Goal: Task Accomplishment & Management: Manage account settings

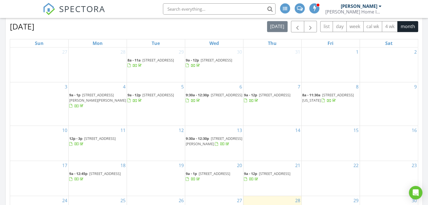
scroll to position [394, 0]
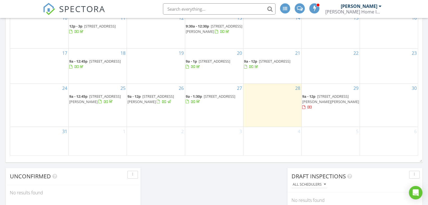
click at [157, 104] on div at bounding box center [158, 102] width 3 height 4
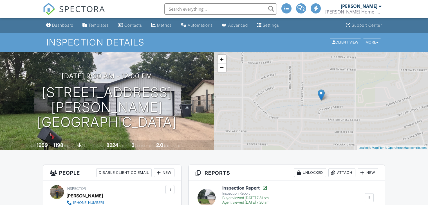
scroll to position [113, 0]
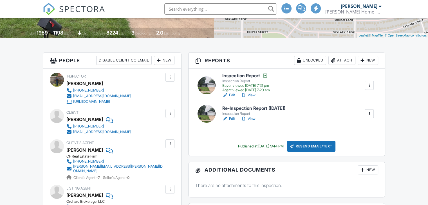
click at [248, 118] on link "View" at bounding box center [248, 119] width 15 height 6
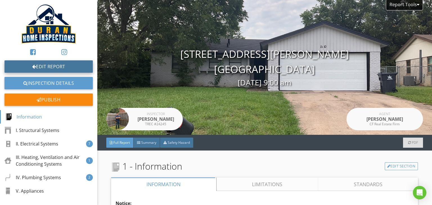
click at [57, 68] on link "Edit Report" at bounding box center [49, 66] width 88 height 12
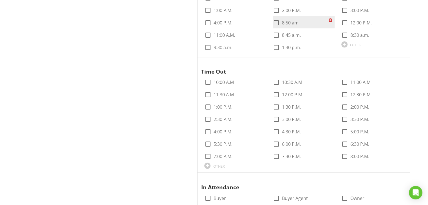
scroll to position [225, 0]
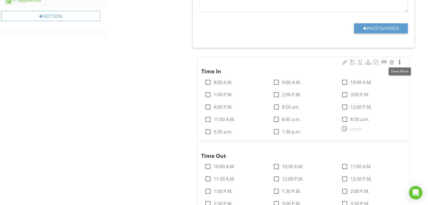
click at [398, 64] on div at bounding box center [399, 63] width 7 height 6
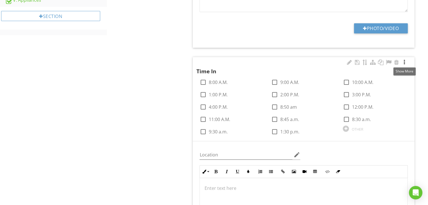
click at [404, 63] on div at bounding box center [404, 63] width 7 height 6
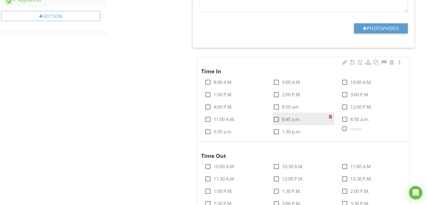
click at [277, 122] on div at bounding box center [277, 120] width 10 height 10
checkbox input "true"
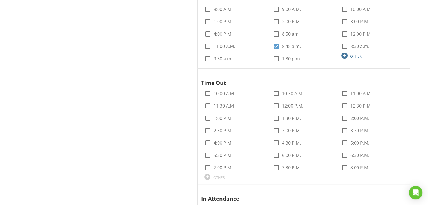
scroll to position [310, 0]
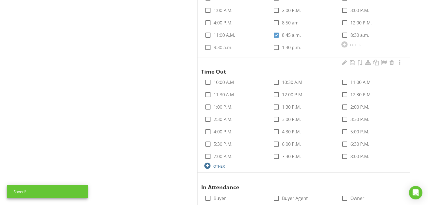
click at [208, 167] on div at bounding box center [207, 166] width 6 height 6
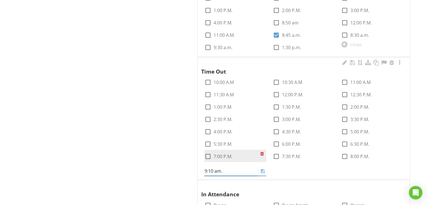
type input "9:10 am"
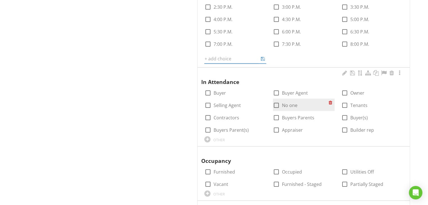
click at [284, 105] on label "No one" at bounding box center [289, 106] width 15 height 6
checkbox input "true"
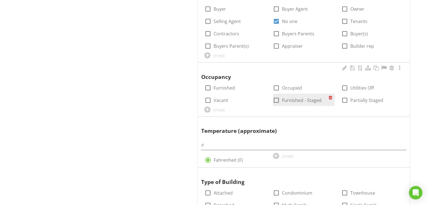
scroll to position [507, 0]
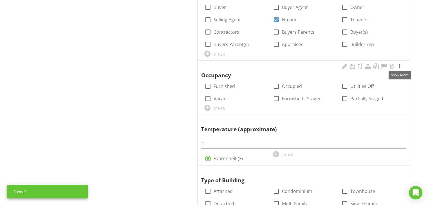
click at [400, 67] on div at bounding box center [399, 67] width 7 height 6
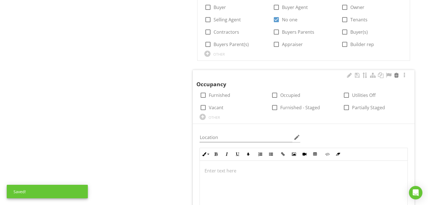
click at [397, 74] on div at bounding box center [396, 76] width 7 height 6
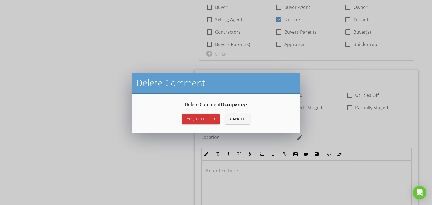
click at [219, 115] on div "Yes, Delete it! Cancel" at bounding box center [215, 120] width 155 height 14
click at [219, 116] on div "Yes, Delete it! Cancel" at bounding box center [215, 120] width 155 height 14
click at [218, 116] on button "Yes, Delete it!" at bounding box center [200, 119] width 37 height 10
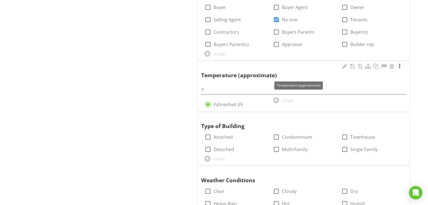
click at [402, 65] on div at bounding box center [399, 67] width 7 height 6
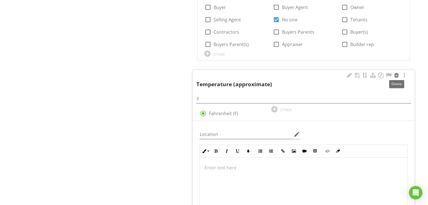
click at [394, 76] on div at bounding box center [396, 76] width 7 height 6
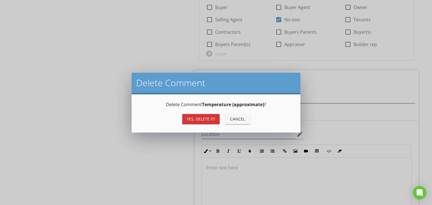
click at [218, 116] on button "Yes, Delete it!" at bounding box center [200, 119] width 37 height 10
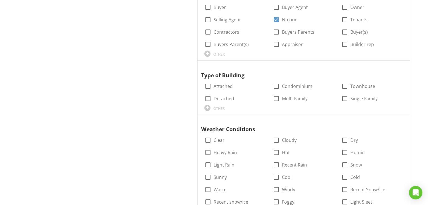
click at [400, 64] on div at bounding box center [399, 67] width 7 height 6
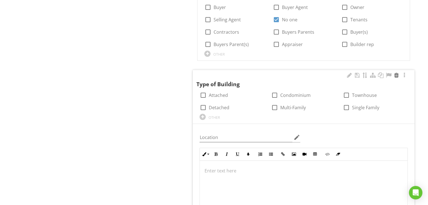
click at [398, 74] on div at bounding box center [396, 76] width 7 height 6
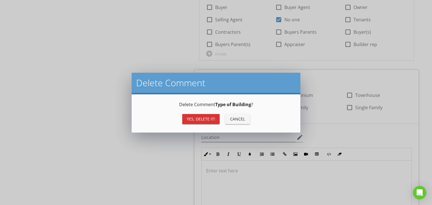
click at [201, 117] on div "Yes, Delete it!" at bounding box center [201, 119] width 28 height 6
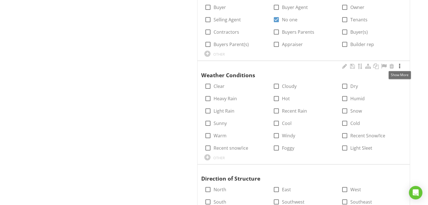
click at [402, 64] on div at bounding box center [399, 67] width 7 height 6
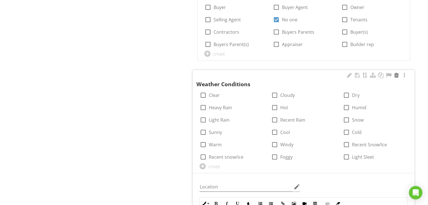
click at [397, 75] on div at bounding box center [396, 76] width 7 height 6
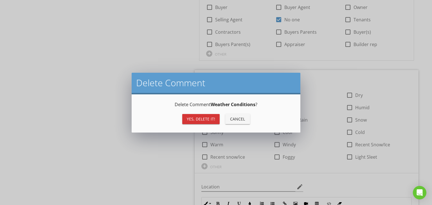
click at [209, 121] on div "Yes, Delete it!" at bounding box center [201, 119] width 28 height 6
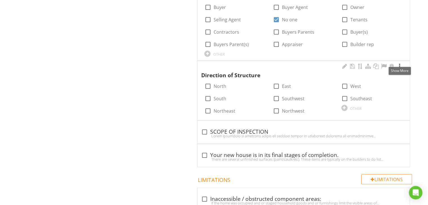
click at [400, 66] on div at bounding box center [399, 67] width 7 height 6
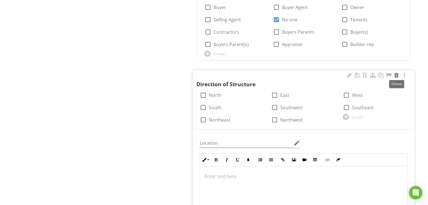
click at [399, 75] on div at bounding box center [396, 76] width 7 height 6
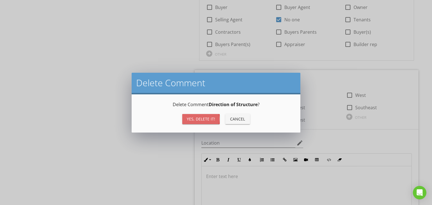
click at [216, 118] on button "Yes, Delete it!" at bounding box center [200, 119] width 37 height 10
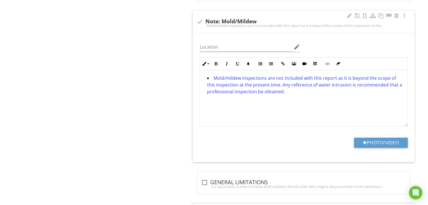
scroll to position [732, 0]
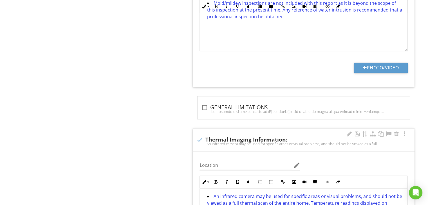
click at [200, 140] on div at bounding box center [200, 140] width 10 height 10
checkbox input "true"
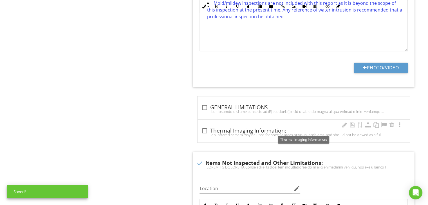
click at [207, 126] on div at bounding box center [205, 131] width 10 height 10
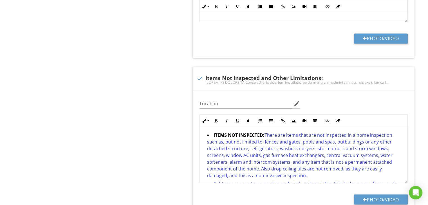
scroll to position [1013, 0]
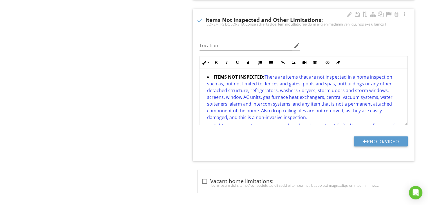
click at [200, 15] on div at bounding box center [200, 20] width 10 height 10
checkbox input "true"
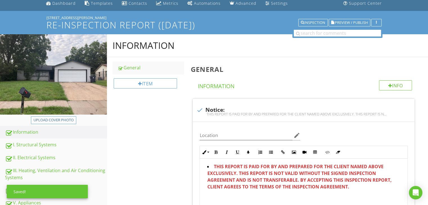
scroll to position [11, 0]
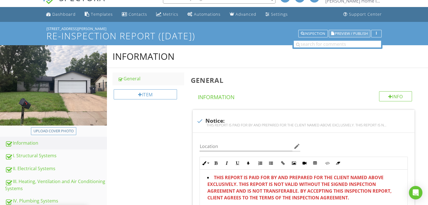
click at [362, 33] on span "Preview / Publish" at bounding box center [351, 34] width 33 height 4
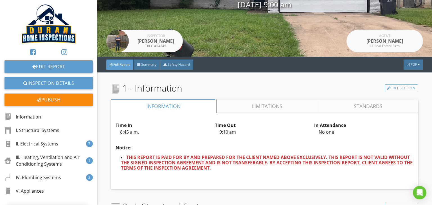
scroll to position [84, 0]
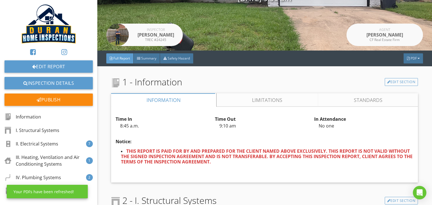
click at [411, 57] on span "PDF" at bounding box center [414, 58] width 6 height 5
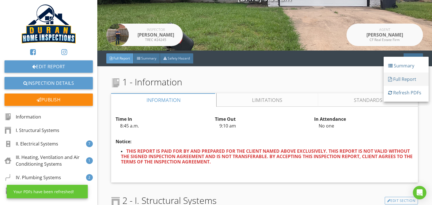
click at [401, 80] on div "Full Report" at bounding box center [406, 79] width 36 height 7
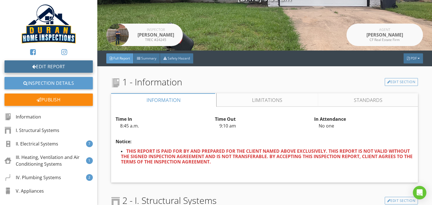
click at [47, 66] on link "Edit Report" at bounding box center [49, 66] width 88 height 12
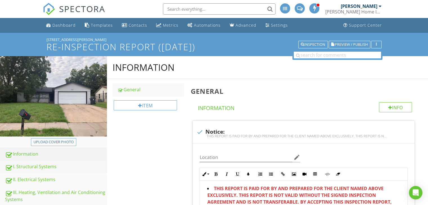
click at [59, 163] on link "I. Structural Systems" at bounding box center [56, 167] width 102 height 13
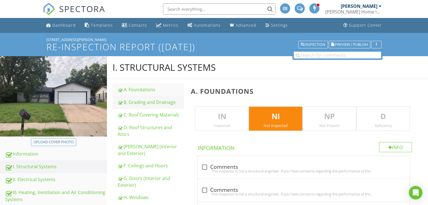
click at [142, 102] on div "B. Grading and Drainage" at bounding box center [151, 102] width 66 height 7
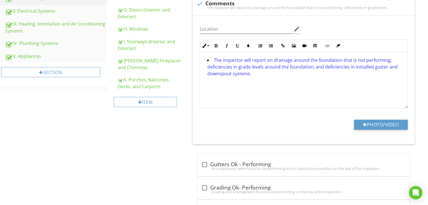
scroll to position [84, 0]
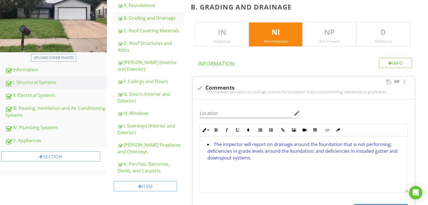
click at [202, 86] on div at bounding box center [200, 88] width 10 height 10
checkbox input "true"
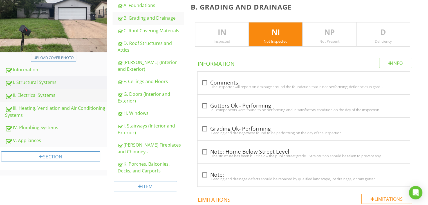
click at [73, 93] on div "II. Electrical Systems" at bounding box center [56, 95] width 102 height 7
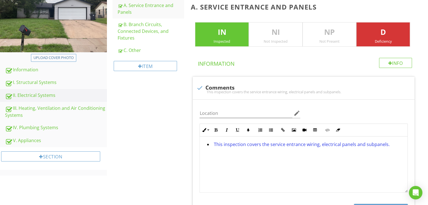
scroll to position [1008, 0]
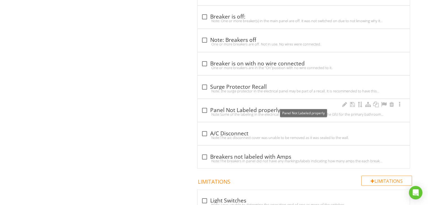
click at [206, 106] on div at bounding box center [205, 111] width 10 height 10
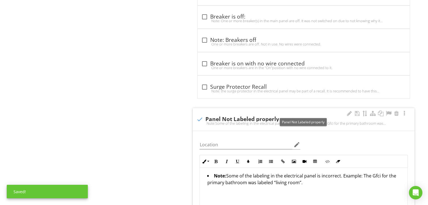
click at [200, 115] on div at bounding box center [200, 120] width 10 height 10
checkbox input "true"
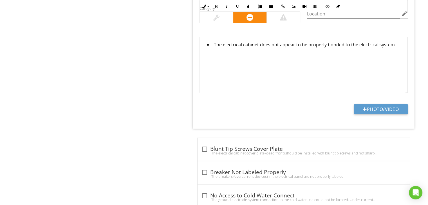
scroll to position [2218, 0]
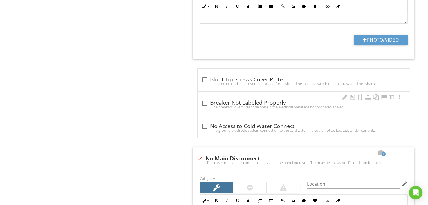
click at [204, 105] on div "The breakers (overcurrent devices) in the electrical panel are not properly lab…" at bounding box center [303, 107] width 205 height 5
checkbox input "true"
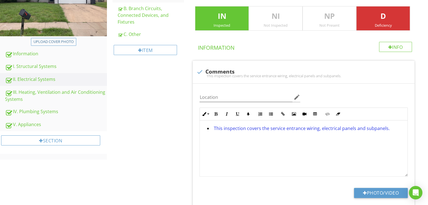
scroll to position [80, 0]
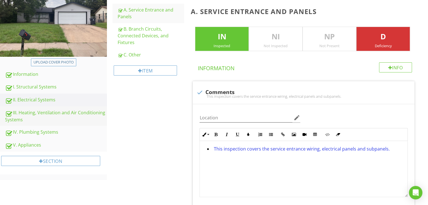
click at [38, 110] on div "III. Heating, Ventilation and Air Conditioning Systems" at bounding box center [56, 116] width 102 height 14
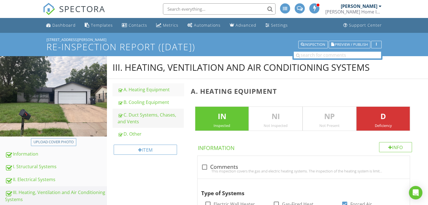
click at [130, 116] on div "C. Duct Systems, Chases, and Vents" at bounding box center [151, 119] width 66 height 14
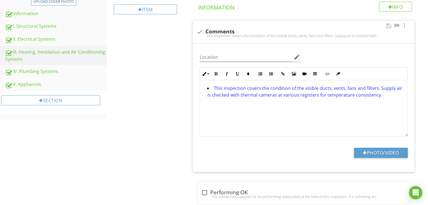
click at [200, 35] on div "This inspection covers the condition of the visible ducts, vents, fans and filt…" at bounding box center [303, 35] width 215 height 5
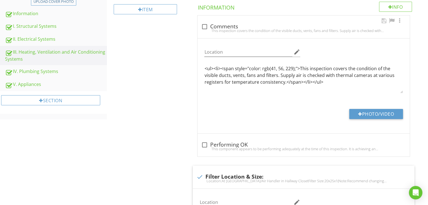
checkbox input "true"
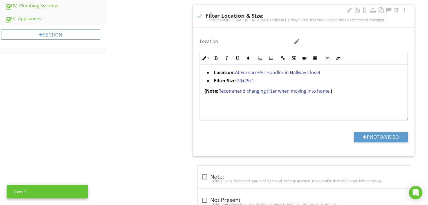
scroll to position [197, 0]
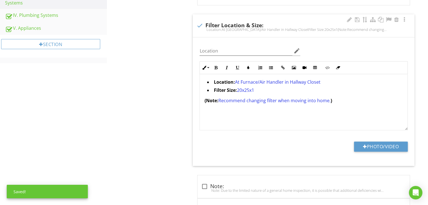
click at [202, 29] on div "Location:At Furnace/Air Handler in Hallway ClosetFilter Size:20x25x1(Note:Recom…" at bounding box center [303, 29] width 215 height 5
checkbox input "true"
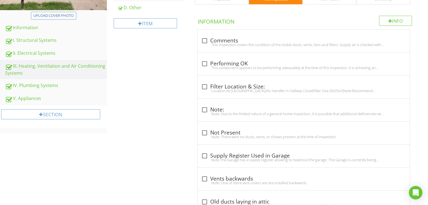
scroll to position [0, 0]
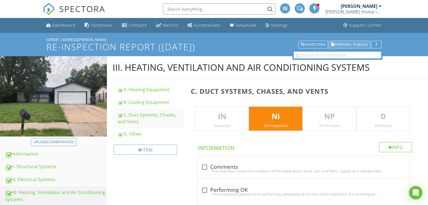
click at [346, 45] on span "Preview / Publish" at bounding box center [351, 45] width 33 height 4
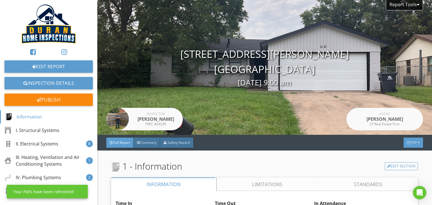
click at [411, 142] on span "PDF" at bounding box center [414, 142] width 6 height 5
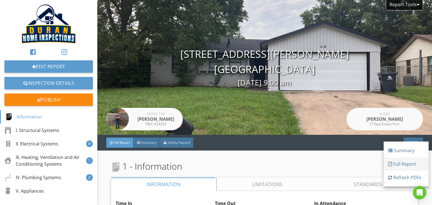
click at [399, 163] on div "Full Report" at bounding box center [406, 164] width 36 height 7
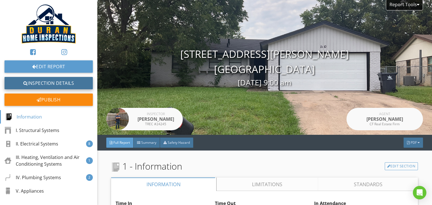
click at [66, 81] on link "Inspection Details" at bounding box center [49, 83] width 88 height 12
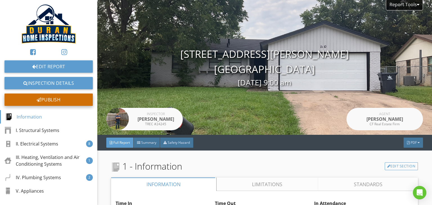
click at [51, 96] on div "Publish" at bounding box center [49, 100] width 88 height 12
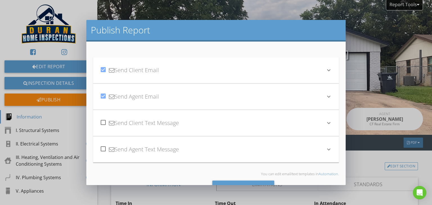
click at [163, 76] on div "check_box Send Client Email" at bounding box center [213, 70] width 226 height 19
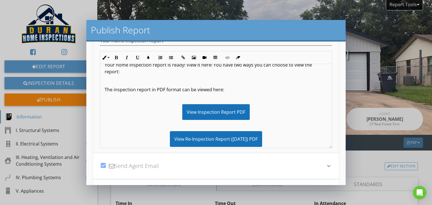
scroll to position [28, 0]
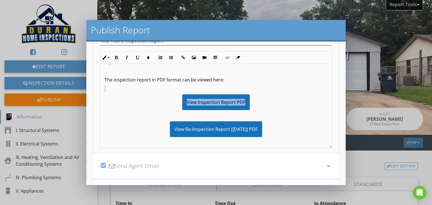
drag, startPoint x: 165, startPoint y: 88, endPoint x: 248, endPoint y: 101, distance: 83.3
click at [248, 101] on div "Hi Leslie, Your home inspection report is ready! View it here! You have two way…" at bounding box center [216, 192] width 232 height 313
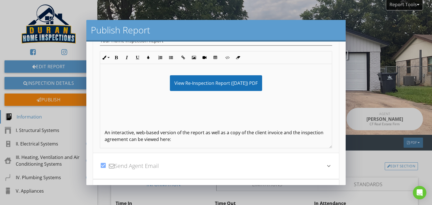
scroll to position [84, 0]
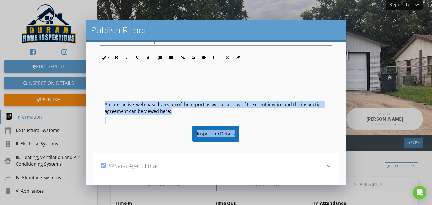
drag, startPoint x: 101, startPoint y: 100, endPoint x: 256, endPoint y: 135, distance: 158.5
click at [256, 135] on div "Hi Leslie, Your home inspection report is ready! View it here! You have two way…" at bounding box center [216, 127] width 232 height 295
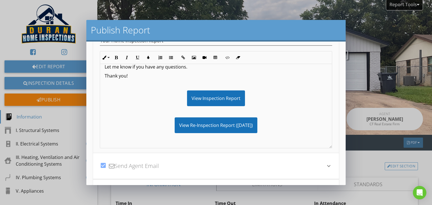
scroll to position [150, 0]
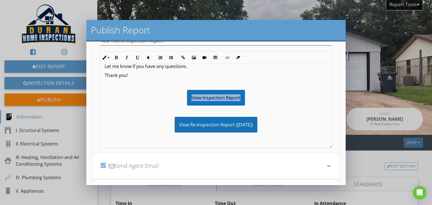
drag, startPoint x: 252, startPoint y: 99, endPoint x: 178, endPoint y: 100, distance: 74.9
click at [178, 100] on div "View Inspection Report" at bounding box center [216, 98] width 223 height 16
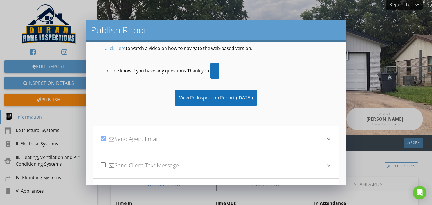
scroll to position [92, 0]
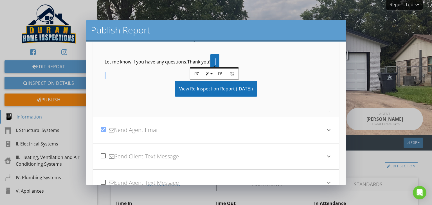
drag, startPoint x: 230, startPoint y: 61, endPoint x: 213, endPoint y: 64, distance: 17.5
click at [213, 64] on p "Let me know if you have any questions.Thank you!" at bounding box center [216, 62] width 223 height 16
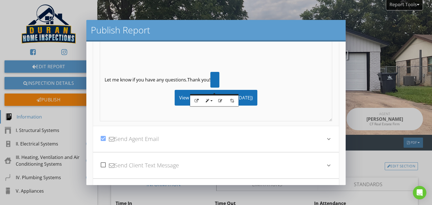
scroll to position [74, 0]
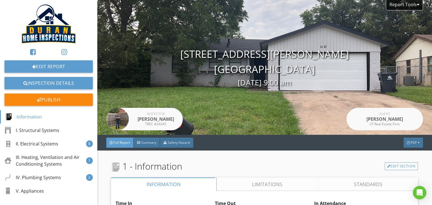
click at [393, 66] on div at bounding box center [216, 102] width 432 height 205
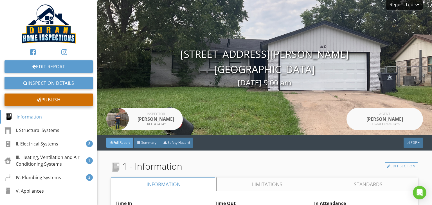
click at [51, 99] on div "Publish" at bounding box center [49, 100] width 88 height 12
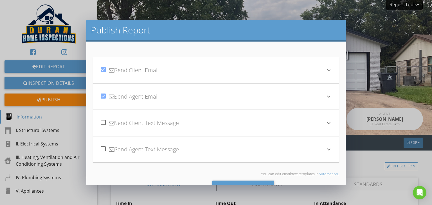
click at [195, 75] on div "check_box Send Client Email" at bounding box center [213, 70] width 226 height 19
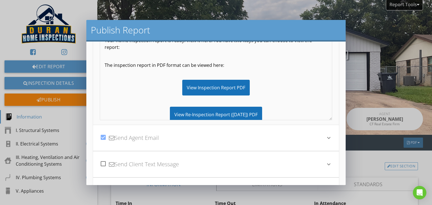
scroll to position [28, 0]
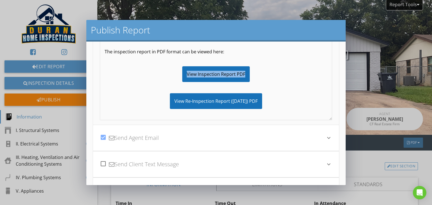
drag, startPoint x: 261, startPoint y: 79, endPoint x: 158, endPoint y: 79, distance: 102.7
click at [158, 79] on div "View Inspection Report PDF" at bounding box center [216, 74] width 223 height 16
click at [265, 70] on div "View Inspection Report PDF" at bounding box center [216, 74] width 223 height 16
drag, startPoint x: 167, startPoint y: 71, endPoint x: 258, endPoint y: 74, distance: 91.5
click at [258, 74] on div "View Inspection Report PDF" at bounding box center [216, 74] width 223 height 16
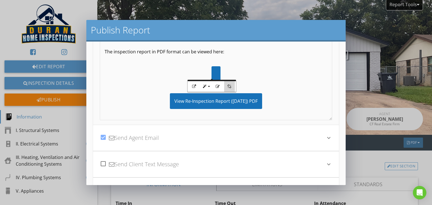
click at [225, 84] on button "Unlink" at bounding box center [229, 86] width 11 height 11
drag, startPoint x: 228, startPoint y: 72, endPoint x: 207, endPoint y: 72, distance: 21.7
click at [207, 72] on div at bounding box center [216, 74] width 223 height 16
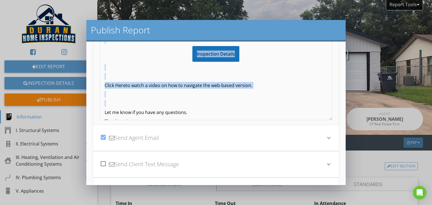
scroll to position [0, 0]
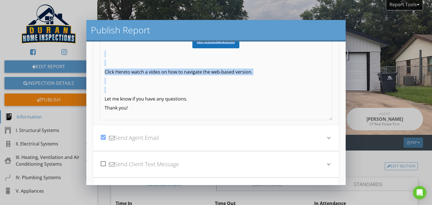
drag, startPoint x: 104, startPoint y: 62, endPoint x: 236, endPoint y: 84, distance: 133.8
click at [236, 84] on div "Hi Leslie, Your home inspection report is ready! View it here! You have two way…" at bounding box center [216, 38] width 232 height 286
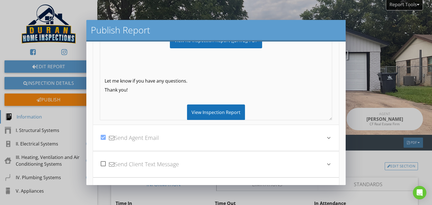
click at [173, 135] on div "check_box Send Agent Email" at bounding box center [213, 138] width 226 height 19
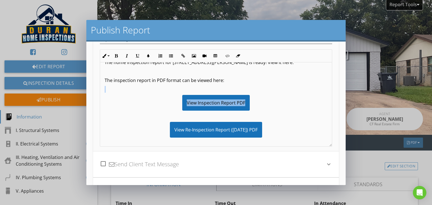
drag, startPoint x: 216, startPoint y: 99, endPoint x: 252, endPoint y: 104, distance: 36.7
click at [252, 104] on div "Hi Olga, The home inspection report for 2110 Brookshire St is ready! View it he…" at bounding box center [216, 170] width 232 height 272
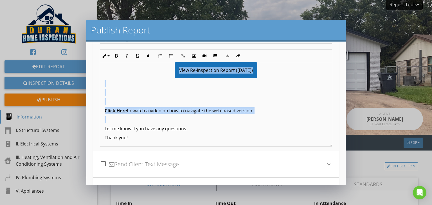
drag, startPoint x: 104, startPoint y: 68, endPoint x: 272, endPoint y: 121, distance: 176.5
click at [272, 121] on div "Hi Olga, The home inspection report for 2110 Brookshire St is ready! View it he…" at bounding box center [216, 21] width 232 height 254
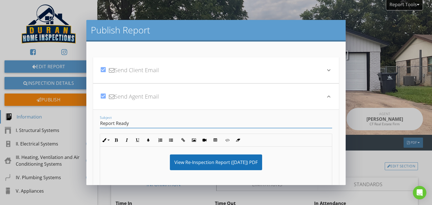
click at [101, 123] on input "Report Ready" at bounding box center [216, 123] width 232 height 9
type input "Re-Inspection Report Ready"
click at [200, 73] on div "check_box Send Client Email" at bounding box center [213, 70] width 226 height 19
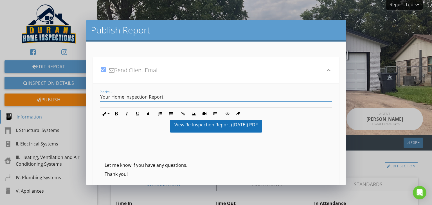
drag, startPoint x: 125, startPoint y: 97, endPoint x: 89, endPoint y: 97, distance: 35.7
click at [89, 97] on div "check_box Send Client Email keyboard_arrow_down Subject Your Home Inspection Re…" at bounding box center [215, 114] width 259 height 144
click at [157, 97] on input "Re-Inspection Report" at bounding box center [216, 97] width 232 height 9
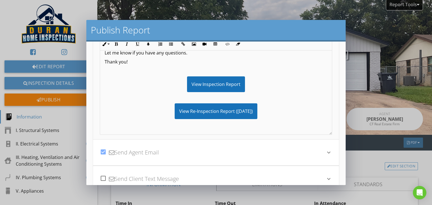
scroll to position [62, 0]
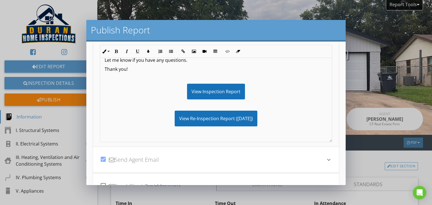
type input "Re-Inspection Report Ready"
drag, startPoint x: 255, startPoint y: 93, endPoint x: 178, endPoint y: 92, distance: 76.8
click at [178, 92] on div "View Inspection Report" at bounding box center [216, 92] width 223 height 16
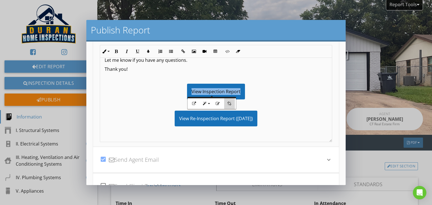
click at [232, 101] on button "Unlink" at bounding box center [229, 103] width 11 height 11
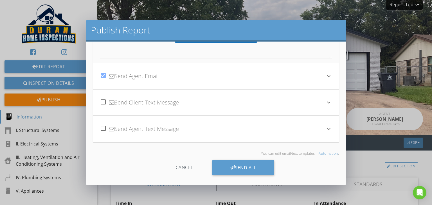
scroll to position [147, 0]
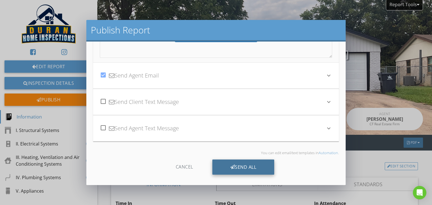
click at [253, 164] on div "Send All" at bounding box center [243, 167] width 62 height 15
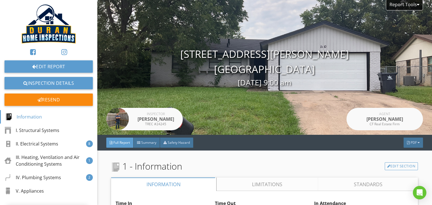
scroll to position [85, 0]
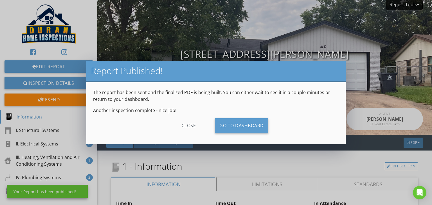
click at [184, 123] on div "close" at bounding box center [189, 125] width 50 height 15
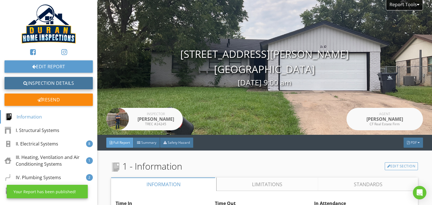
click at [50, 86] on link "Inspection Details" at bounding box center [49, 83] width 88 height 12
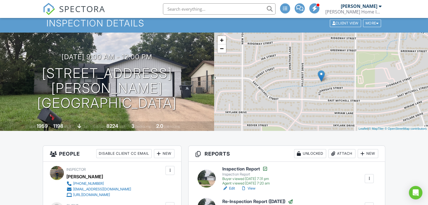
scroll to position [132, 0]
